Goal: Check status: Check status

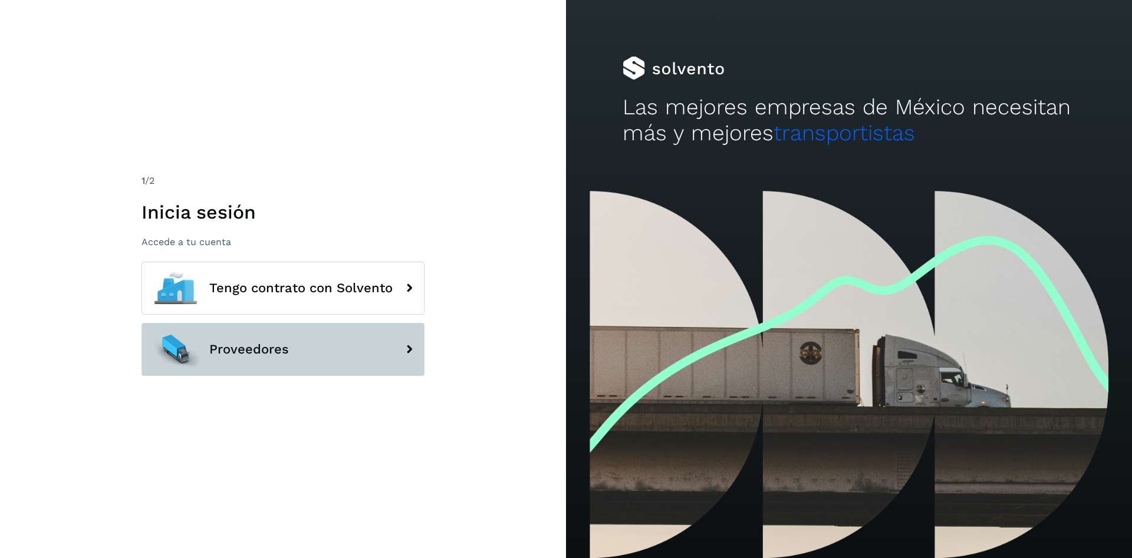
click at [310, 352] on button "Proveedores" at bounding box center [282, 349] width 283 height 53
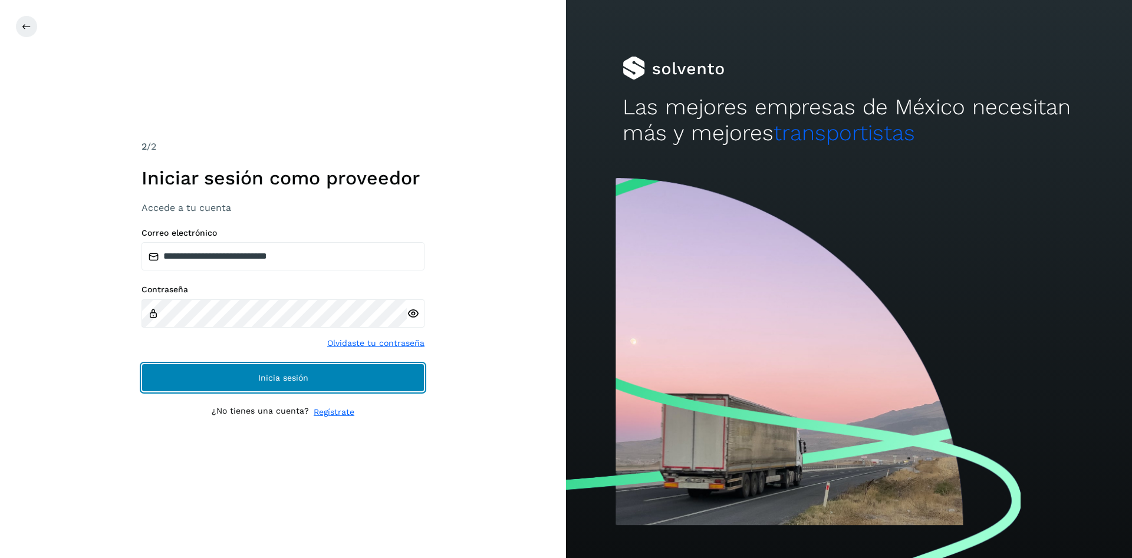
click at [253, 371] on button "Inicia sesión" at bounding box center [282, 378] width 283 height 28
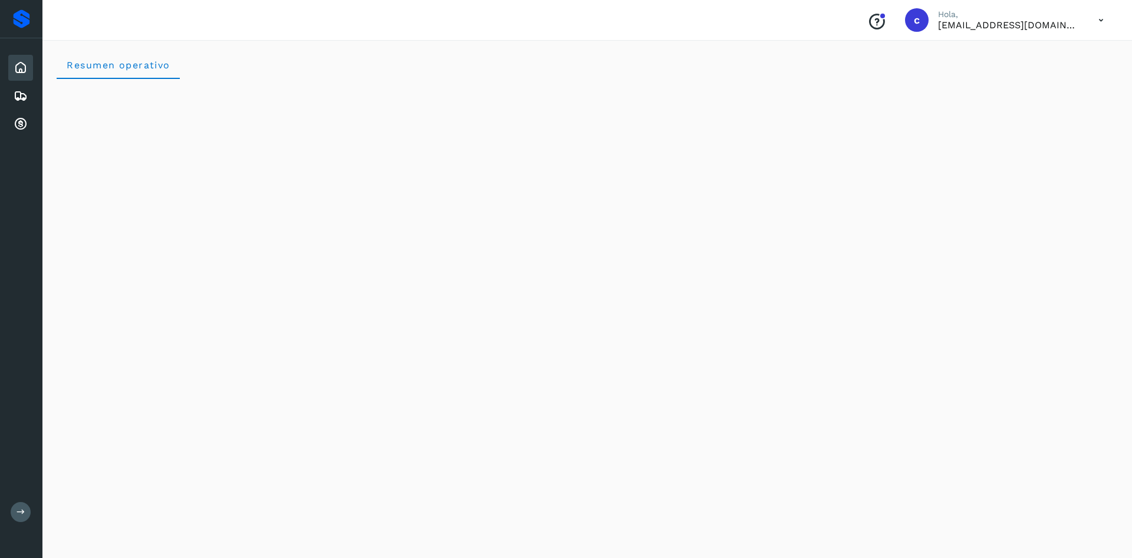
click at [17, 69] on icon at bounding box center [21, 68] width 14 height 14
click at [24, 98] on icon at bounding box center [21, 96] width 14 height 14
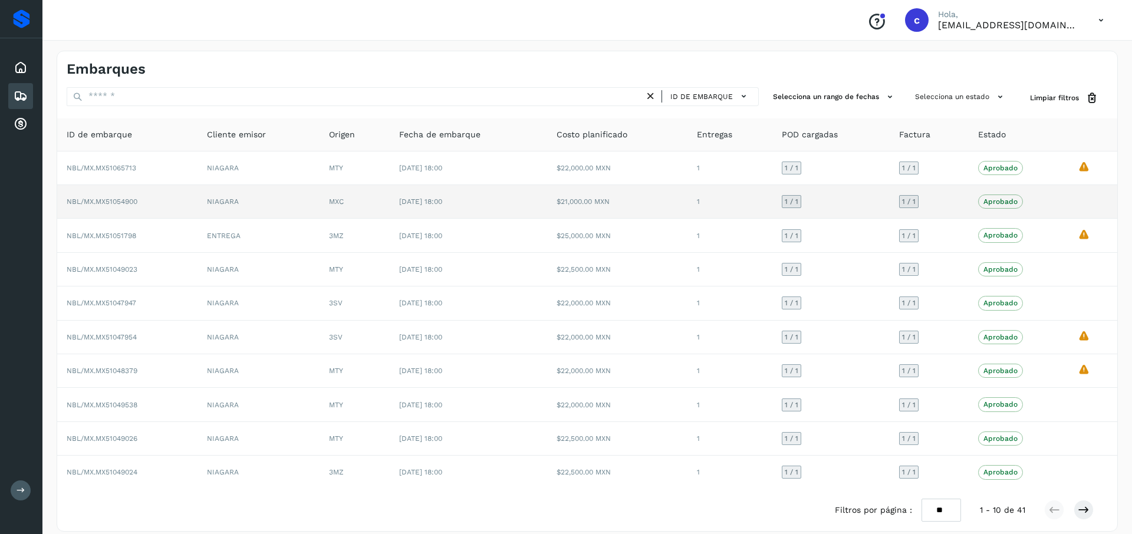
click at [1002, 199] on p "Aprobado" at bounding box center [1000, 201] width 34 height 8
click at [1013, 200] on p "Aprobado" at bounding box center [1000, 201] width 34 height 8
click at [992, 202] on p "Aprobado" at bounding box center [1000, 201] width 34 height 8
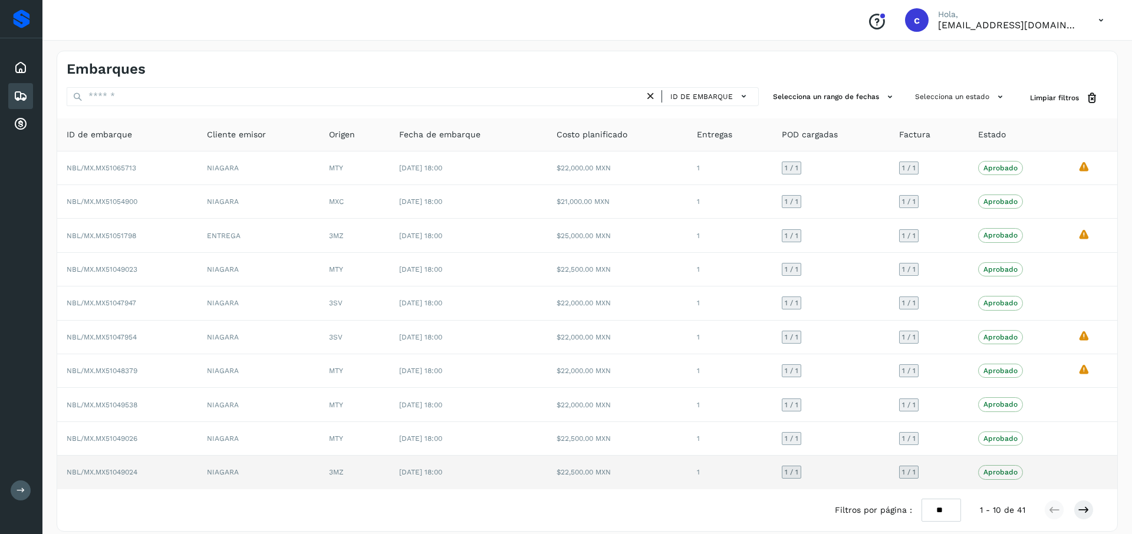
click at [378, 469] on td "3MZ" at bounding box center [354, 472] width 70 height 33
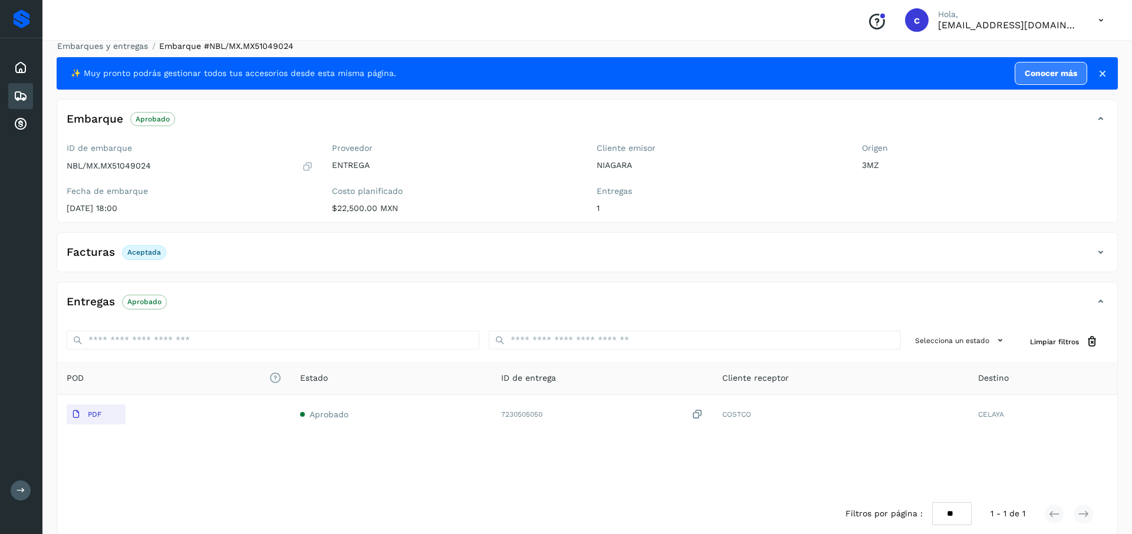
scroll to position [26, 0]
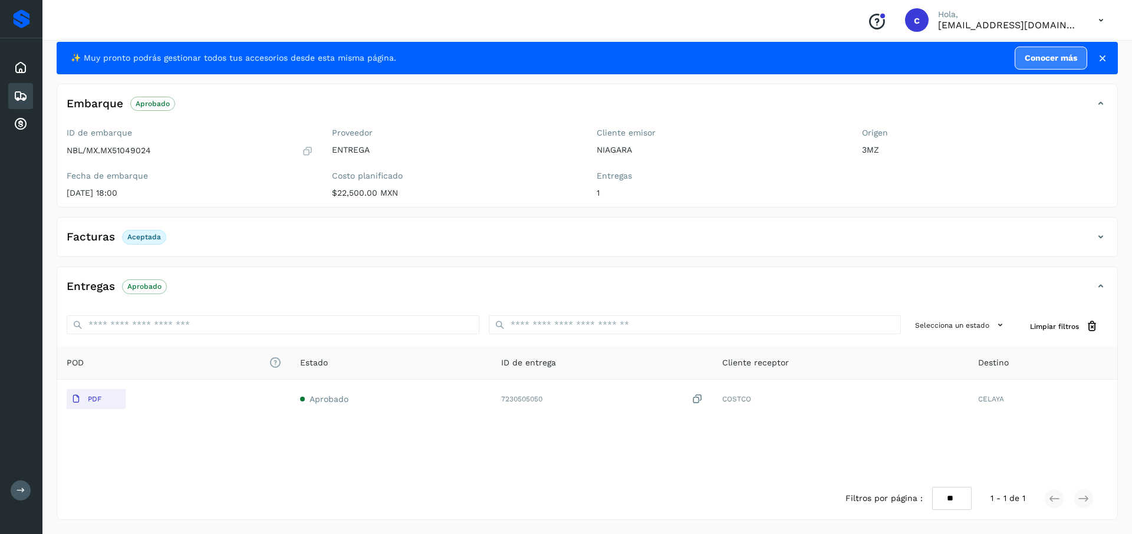
click at [19, 90] on icon at bounding box center [21, 96] width 14 height 14
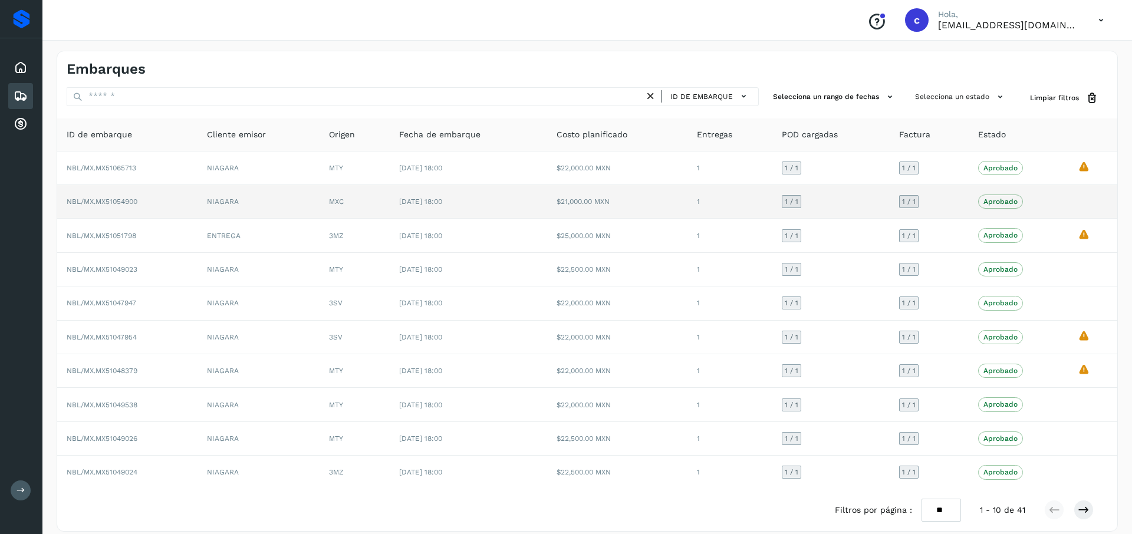
click at [133, 200] on span "NBL/MX.MX51054900" at bounding box center [102, 201] width 71 height 8
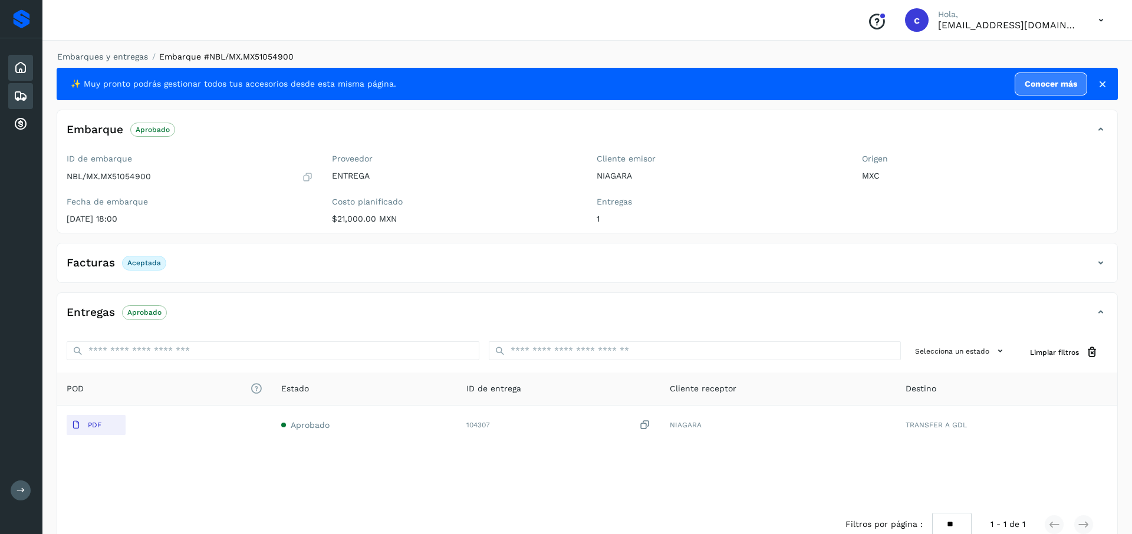
click at [11, 68] on div "Inicio" at bounding box center [20, 68] width 25 height 26
